Goal: Information Seeking & Learning: Learn about a topic

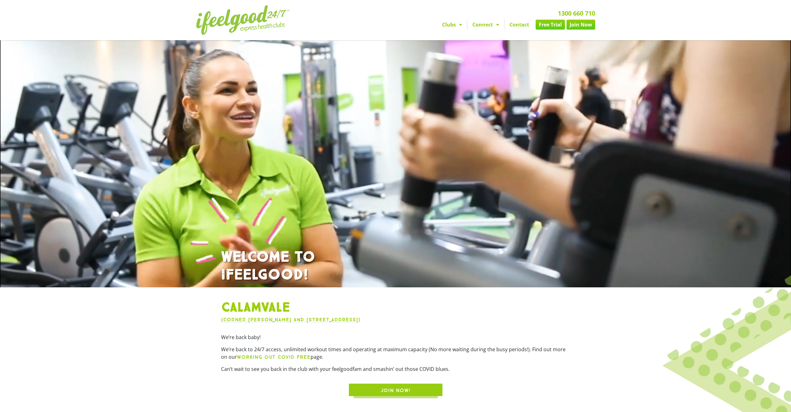
scroll to position [218, 0]
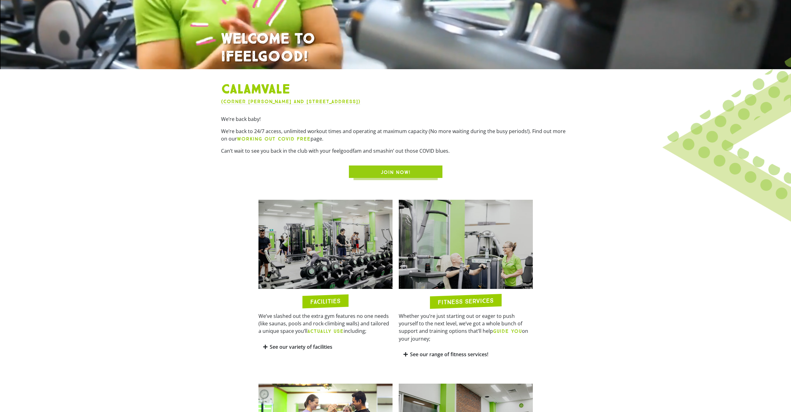
click at [238, 89] on h1 "Calamvale" at bounding box center [395, 90] width 349 height 16
click at [257, 102] on link "(Corner [PERSON_NAME] and [STREET_ADDRESS])" at bounding box center [290, 102] width 139 height 6
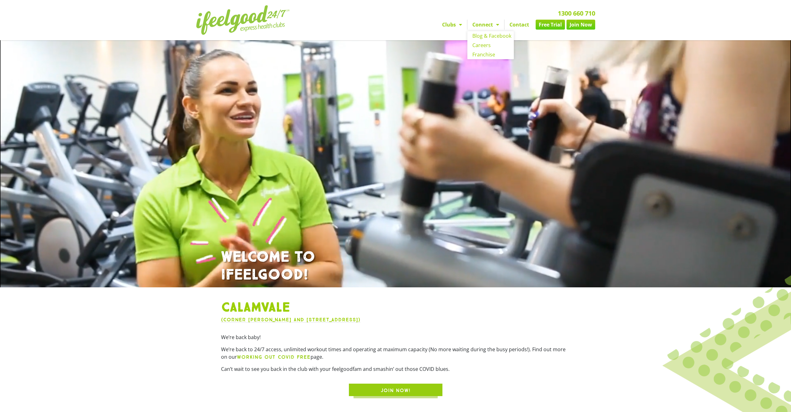
click at [497, 25] on span "Menu" at bounding box center [496, 24] width 6 height 11
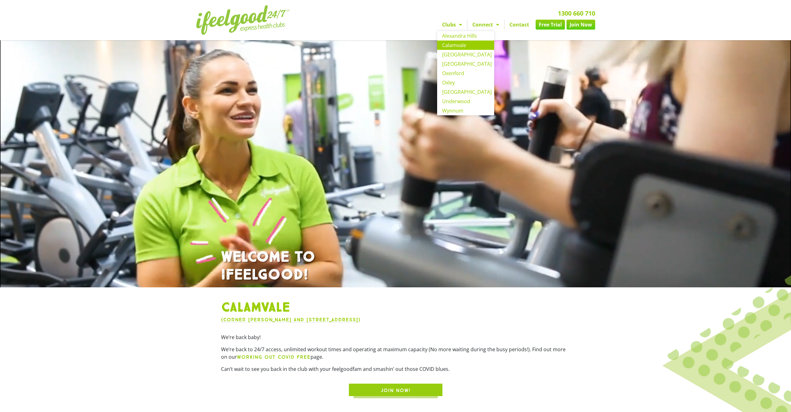
click at [462, 23] on link "Clubs" at bounding box center [452, 25] width 30 height 10
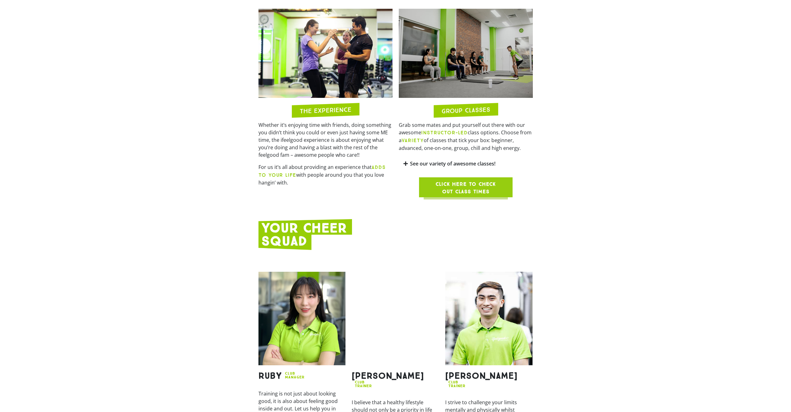
scroll to position [593, 0]
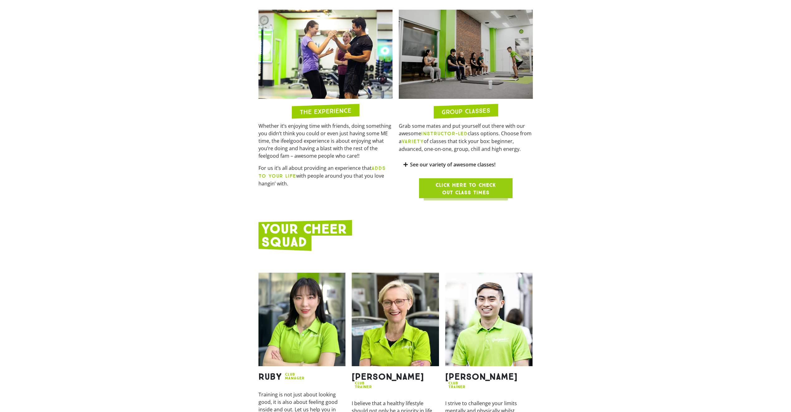
click at [483, 182] on span "Click here to check out class times" at bounding box center [466, 189] width 64 height 15
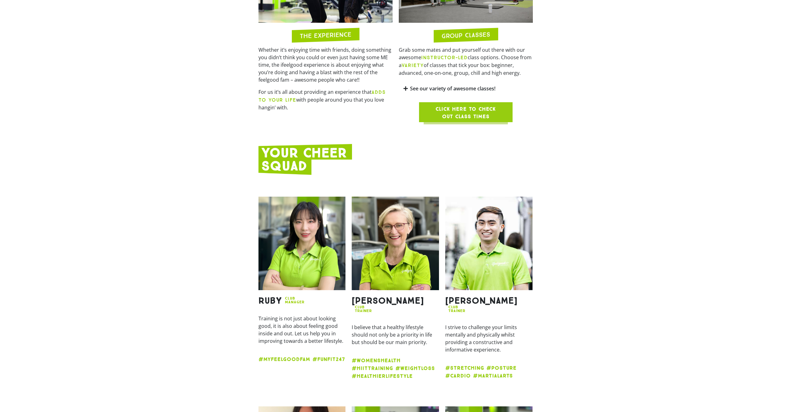
scroll to position [655, 0]
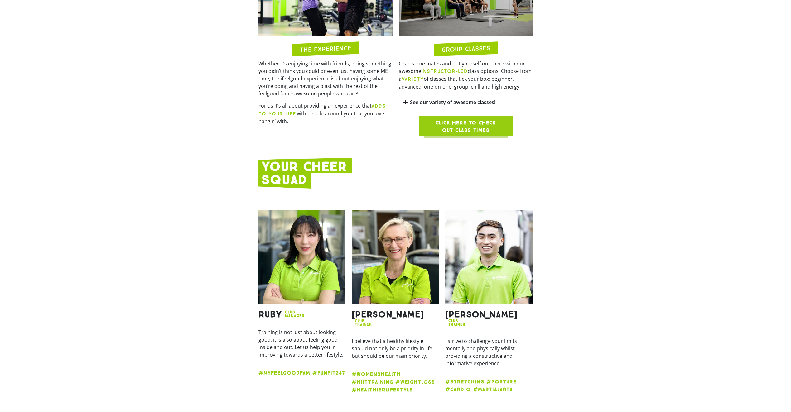
click at [446, 99] on link "See our variety of awesome classes!" at bounding box center [452, 102] width 85 height 7
